Goal: Task Accomplishment & Management: Manage account settings

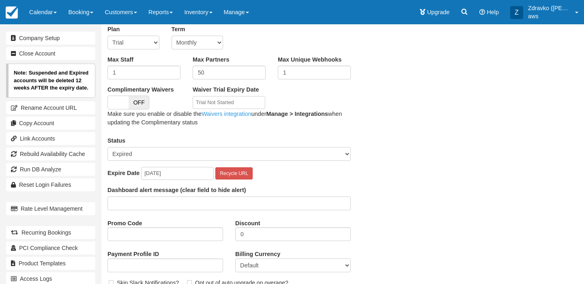
scroll to position [113, 0]
click at [163, 173] on input "2025-08-26" at bounding box center [177, 173] width 73 height 13
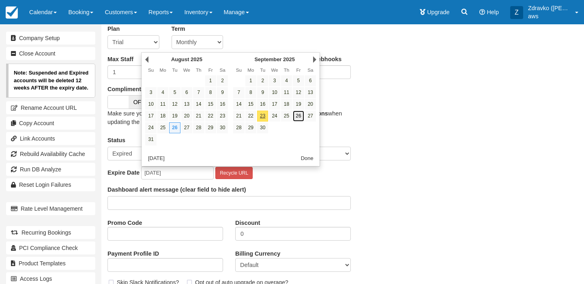
click at [294, 117] on link "26" at bounding box center [298, 116] width 11 height 11
type input "2025-09-26"
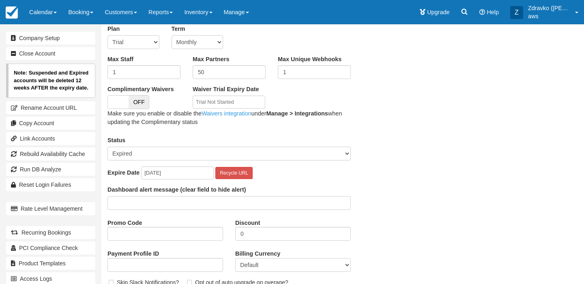
click at [266, 157] on select "Active Suspended Expired Moved (Read Only)" at bounding box center [228, 154] width 243 height 14
select select "ACTIVE"
click at [107, 147] on select "Active Suspended Expired Moved (Read Only)" at bounding box center [228, 154] width 243 height 14
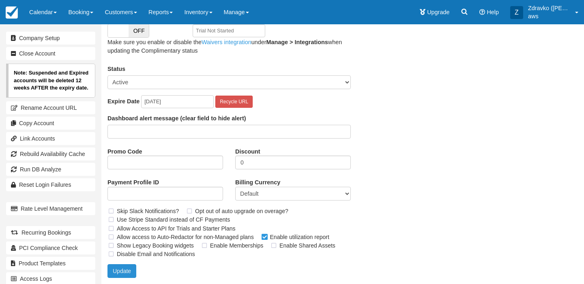
click at [125, 271] on button "Update" at bounding box center [121, 271] width 29 height 14
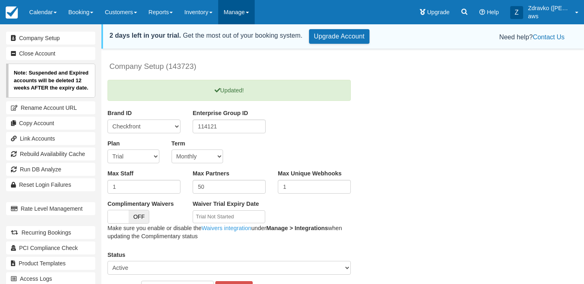
click at [249, 11] on link "Manage" at bounding box center [236, 12] width 36 height 24
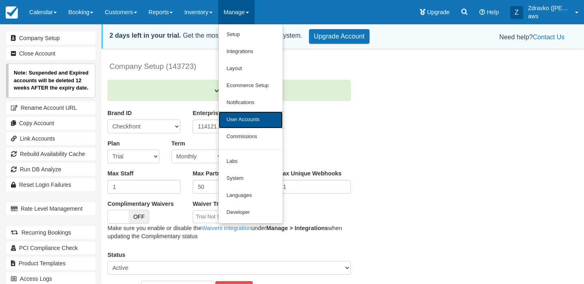
click at [263, 124] on link "User Accounts" at bounding box center [251, 119] width 64 height 17
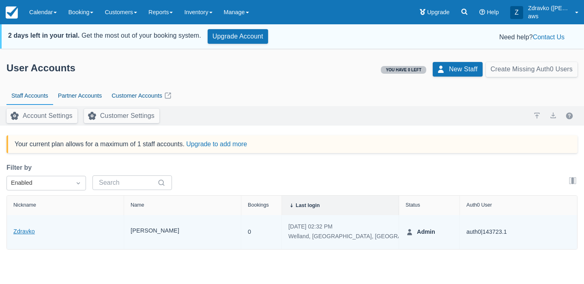
click at [30, 229] on link "Zdravko" at bounding box center [23, 231] width 21 height 9
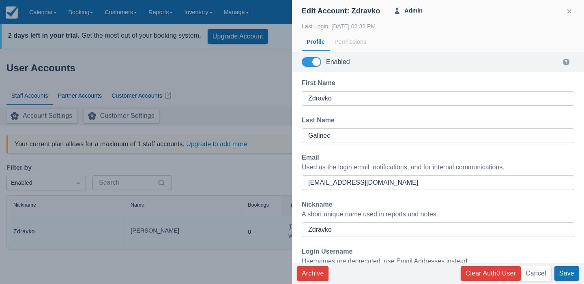
click at [195, 190] on div at bounding box center [292, 142] width 584 height 284
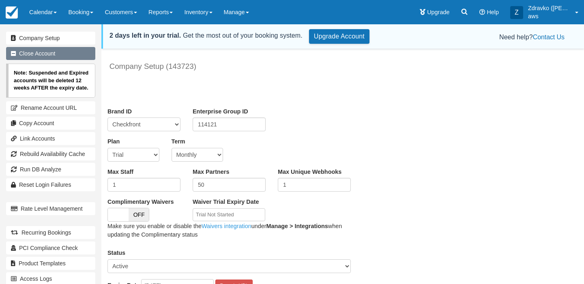
click at [47, 58] on link "Close Account" at bounding box center [50, 53] width 89 height 13
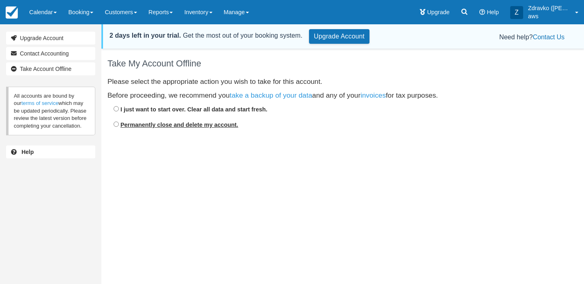
click at [174, 122] on strong "Permanently close and delete my account." at bounding box center [179, 125] width 118 height 6
click at [119, 122] on input "Permanently close and delete my account." at bounding box center [116, 124] width 5 height 5
radio input "true"
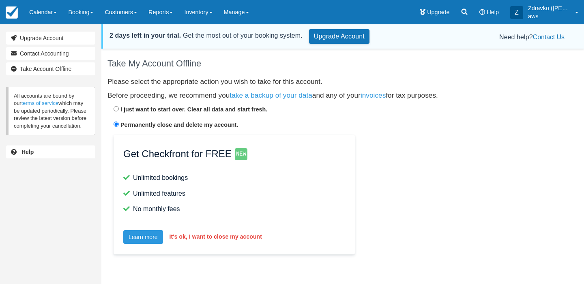
click at [192, 234] on button "It's ok, I want to close my account" at bounding box center [215, 237] width 99 height 15
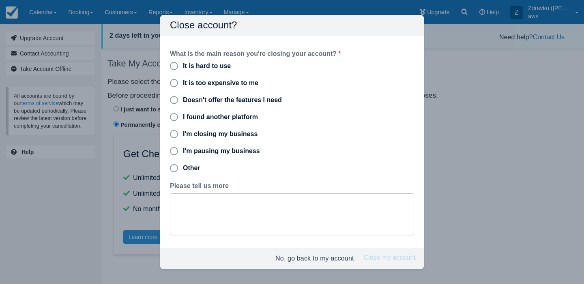
click at [190, 167] on div "Other" at bounding box center [191, 168] width 17 height 8
click at [170, 166] on input "Other" at bounding box center [170, 166] width 0 height 0
radio input "true"
click at [215, 206] on textarea "Please tell us more" at bounding box center [292, 214] width 244 height 41
type textarea "n"
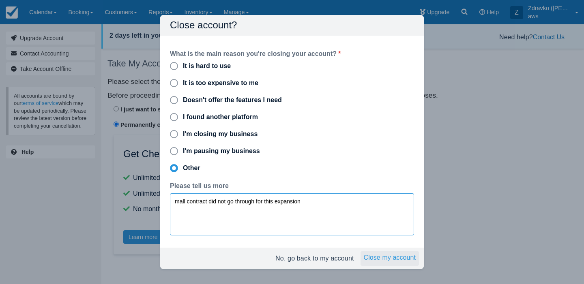
type textarea "mall contract did not go through for this expansion"
click at [393, 257] on button "Close my account" at bounding box center [389, 258] width 58 height 15
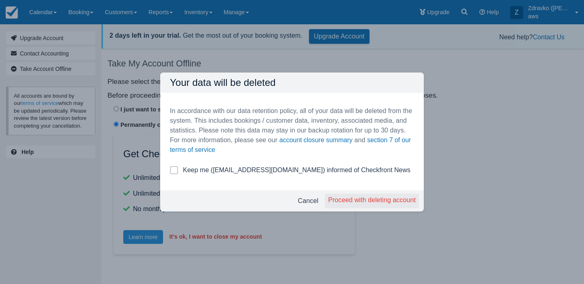
click at [380, 202] on button "Proceed with deleting account" at bounding box center [372, 201] width 94 height 15
